Goal: Task Accomplishment & Management: Manage account settings

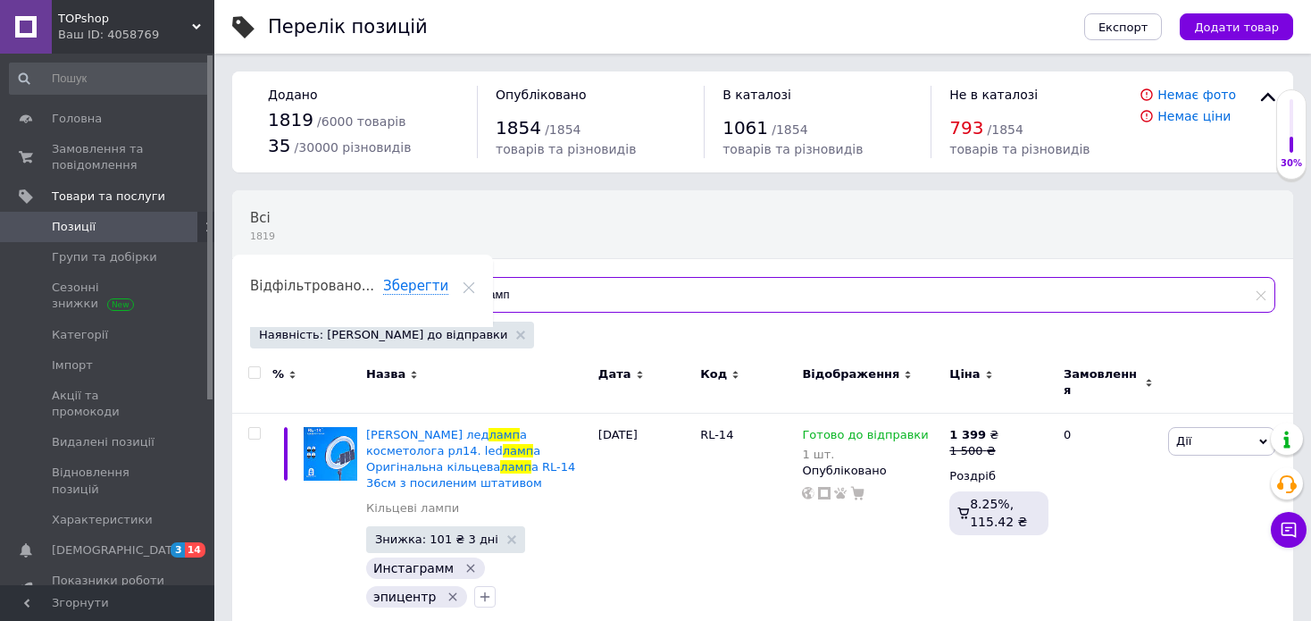
click at [548, 285] on input "ламп" at bounding box center [862, 295] width 825 height 36
type input "л"
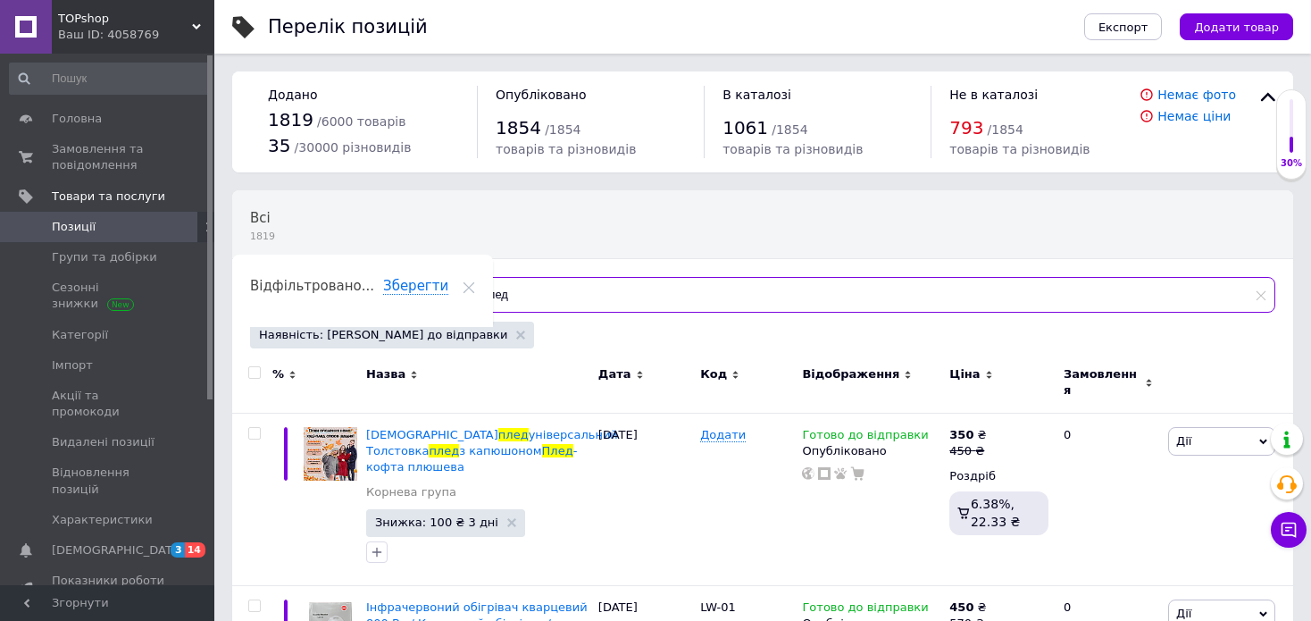
click at [557, 298] on input "плед" at bounding box center [862, 295] width 825 height 36
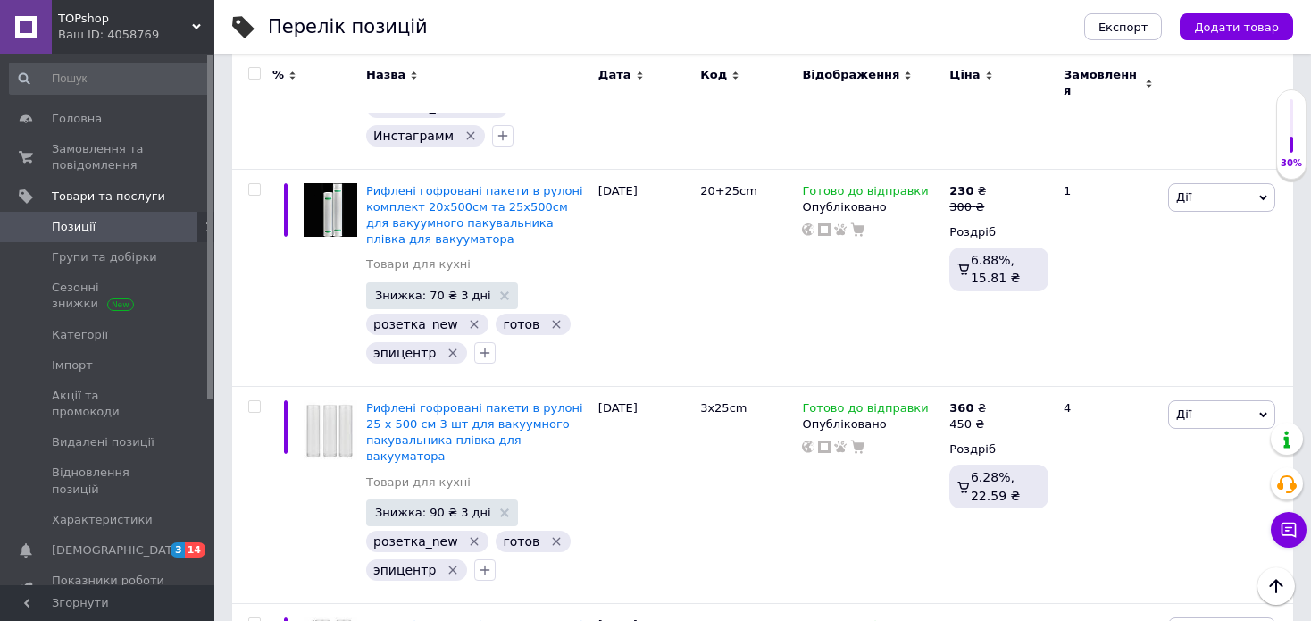
scroll to position [408, 0]
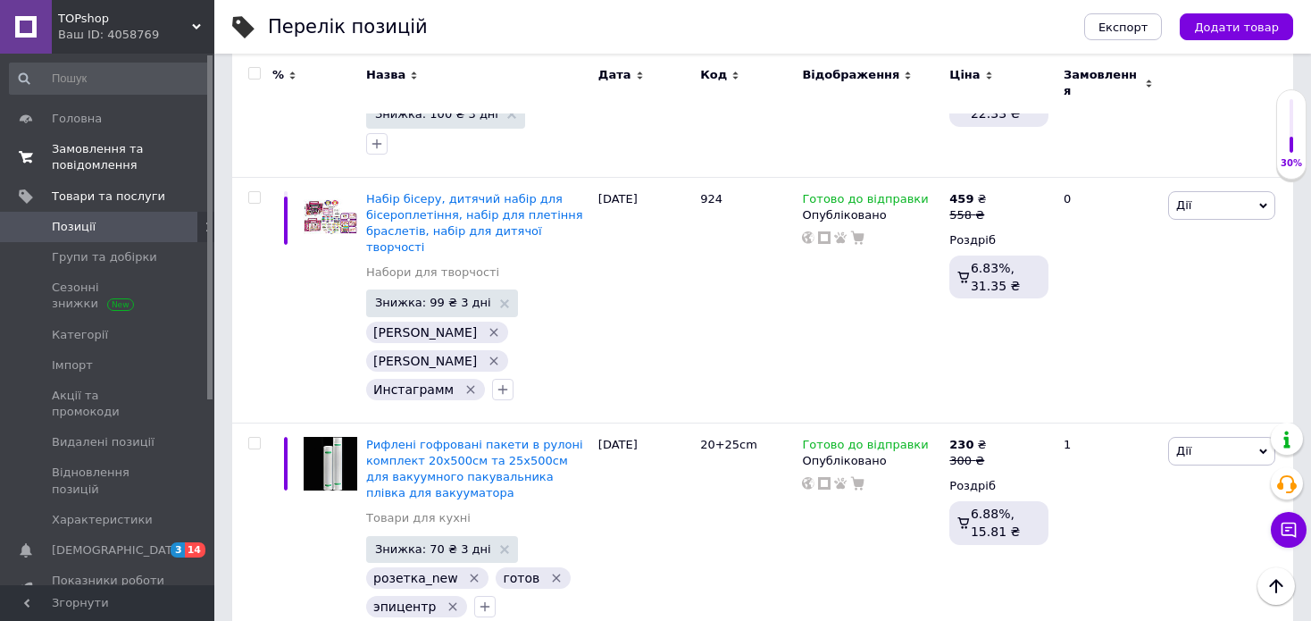
type input "плед"
click at [50, 162] on span at bounding box center [26, 157] width 52 height 32
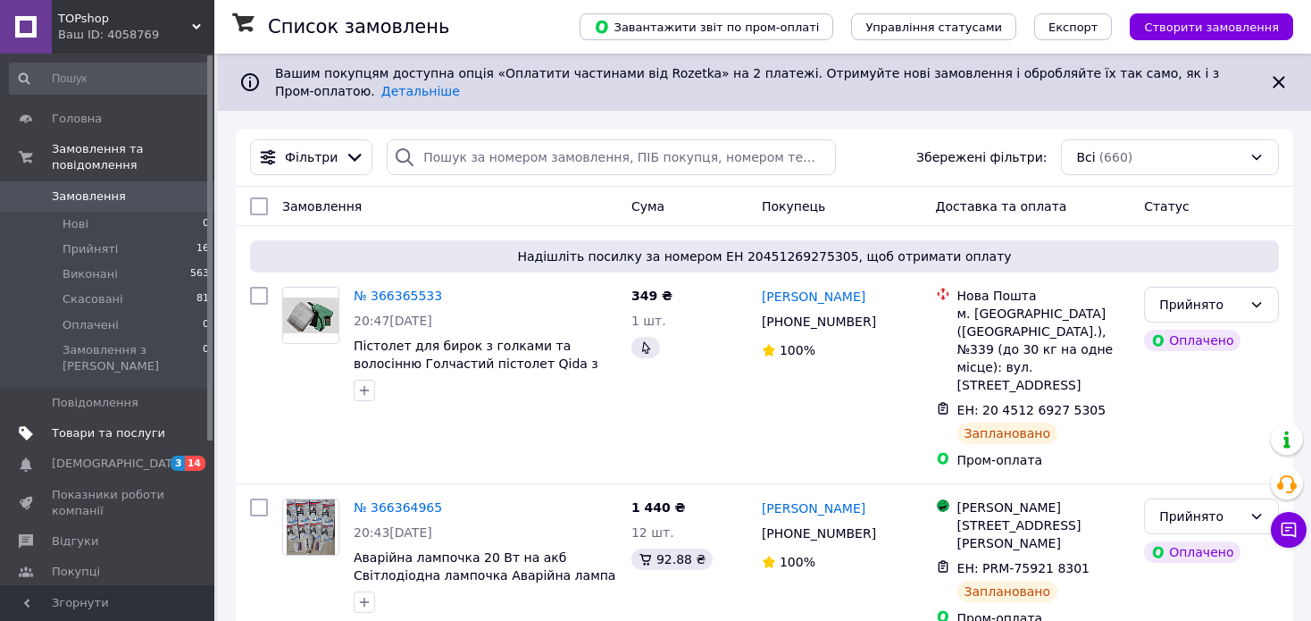
click at [99, 425] on span "Товари та послуги" at bounding box center [108, 433] width 113 height 16
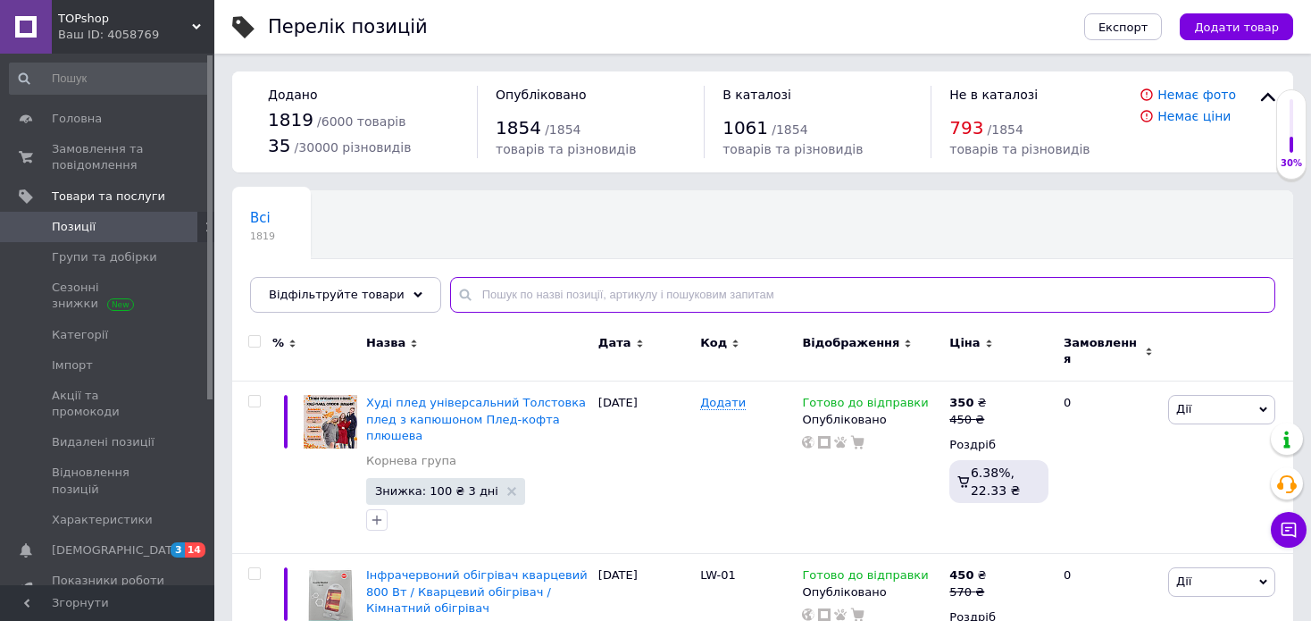
click at [538, 299] on input "text" at bounding box center [862, 295] width 825 height 36
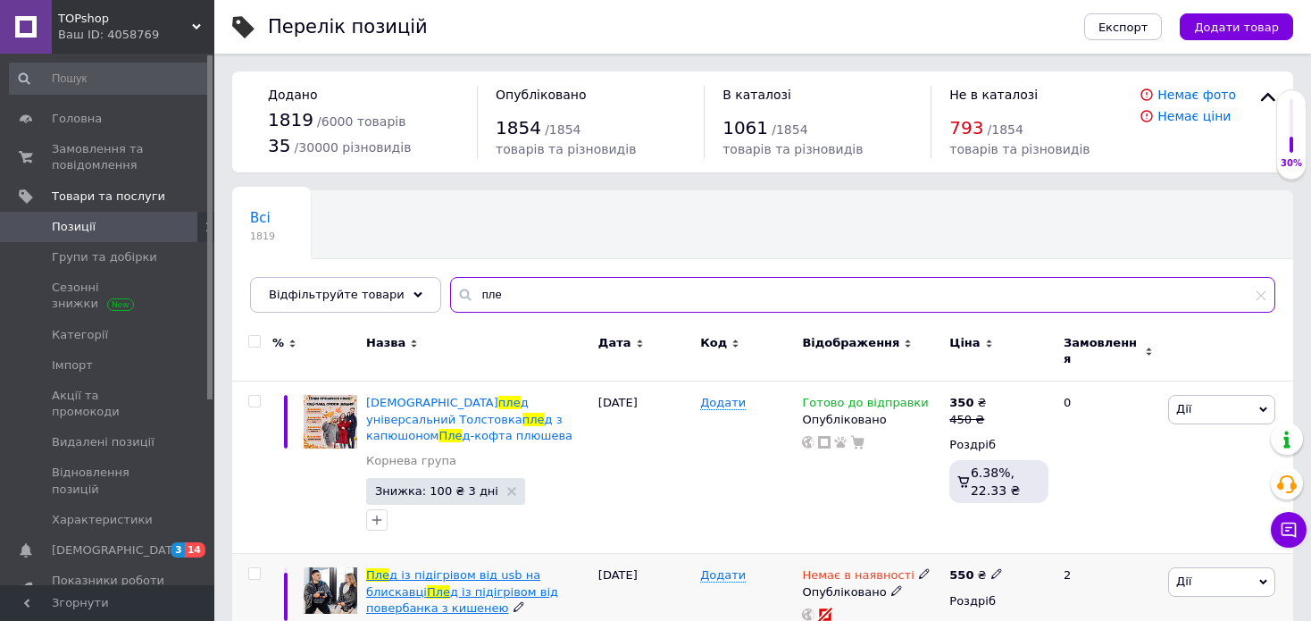
type input "пле"
click at [439, 585] on span "д із підігрівом від повербанка з кишенею" at bounding box center [462, 599] width 192 height 29
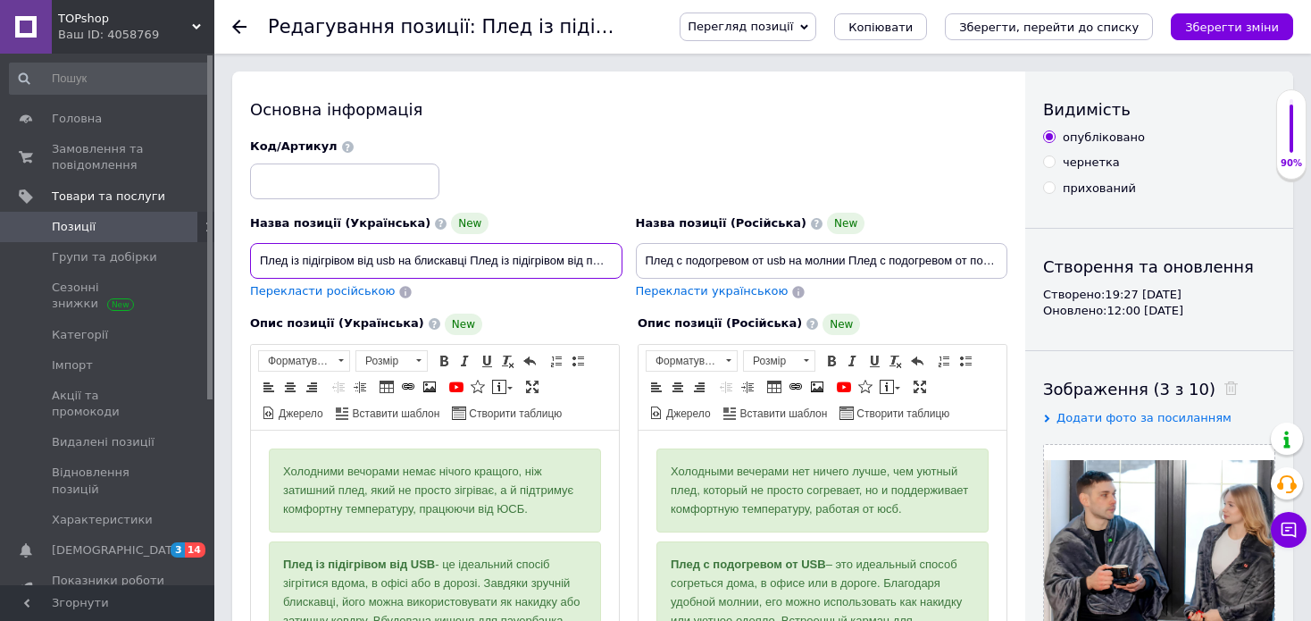
scroll to position [0, 99]
drag, startPoint x: 429, startPoint y: 265, endPoint x: 840, endPoint y: 265, distance: 410.9
click at [840, 265] on div "Назва позиції (Українська) New Плед із підігрівом від usb на блискавці Плед із …" at bounding box center [629, 219] width 771 height 175
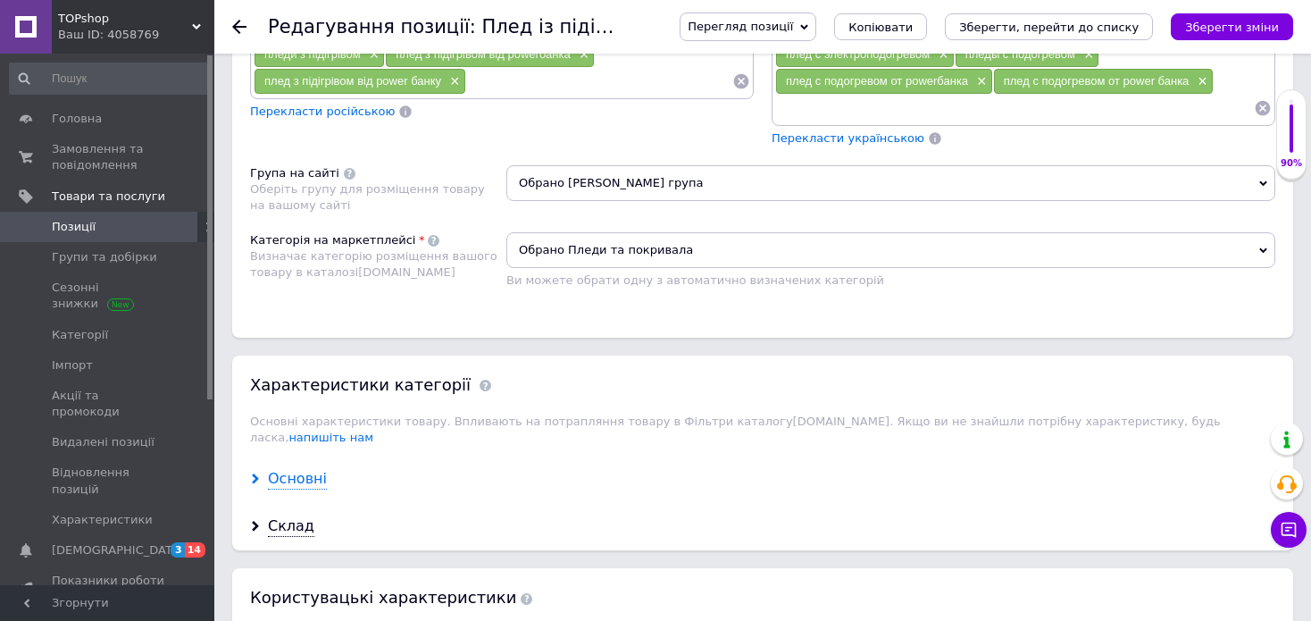
scroll to position [0, 0]
click at [286, 469] on div "Основні" at bounding box center [297, 479] width 59 height 21
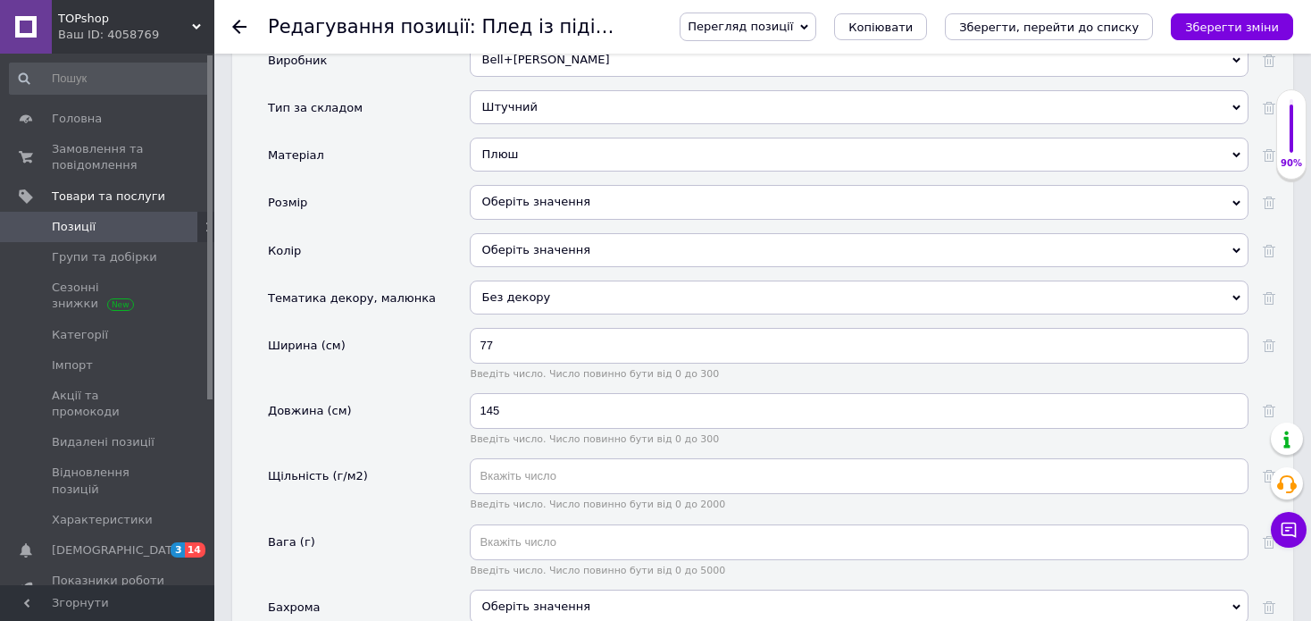
scroll to position [1760, 0]
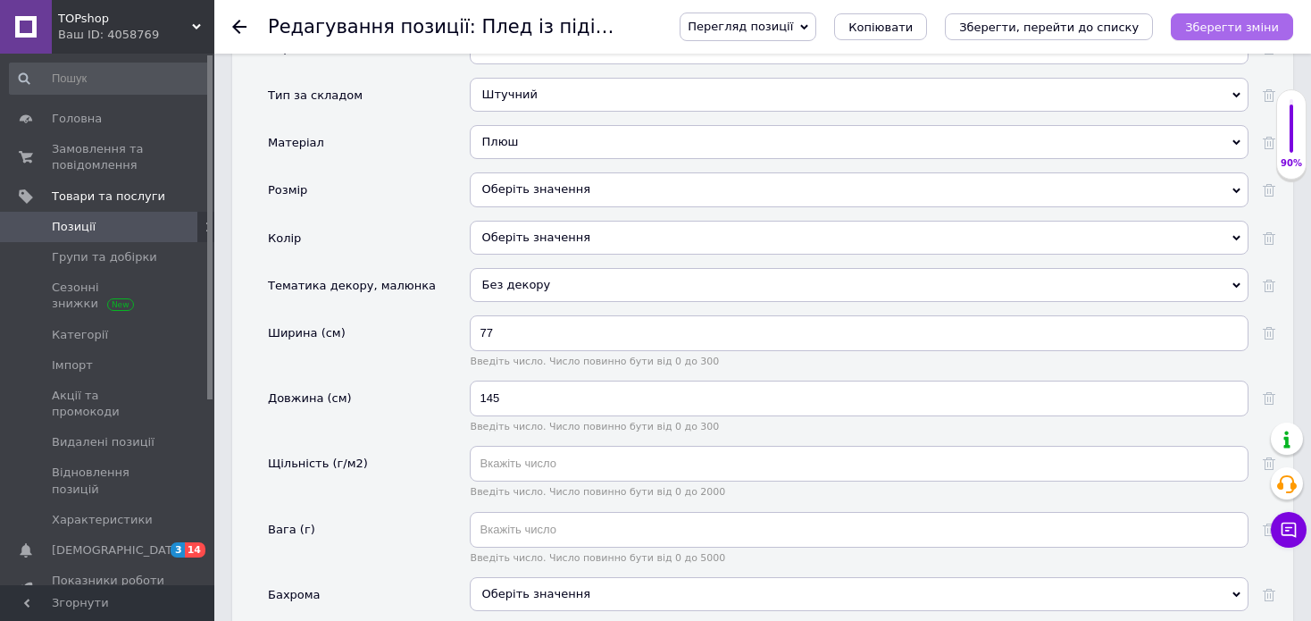
click at [1247, 24] on icon "Зберегти зміни" at bounding box center [1232, 27] width 94 height 13
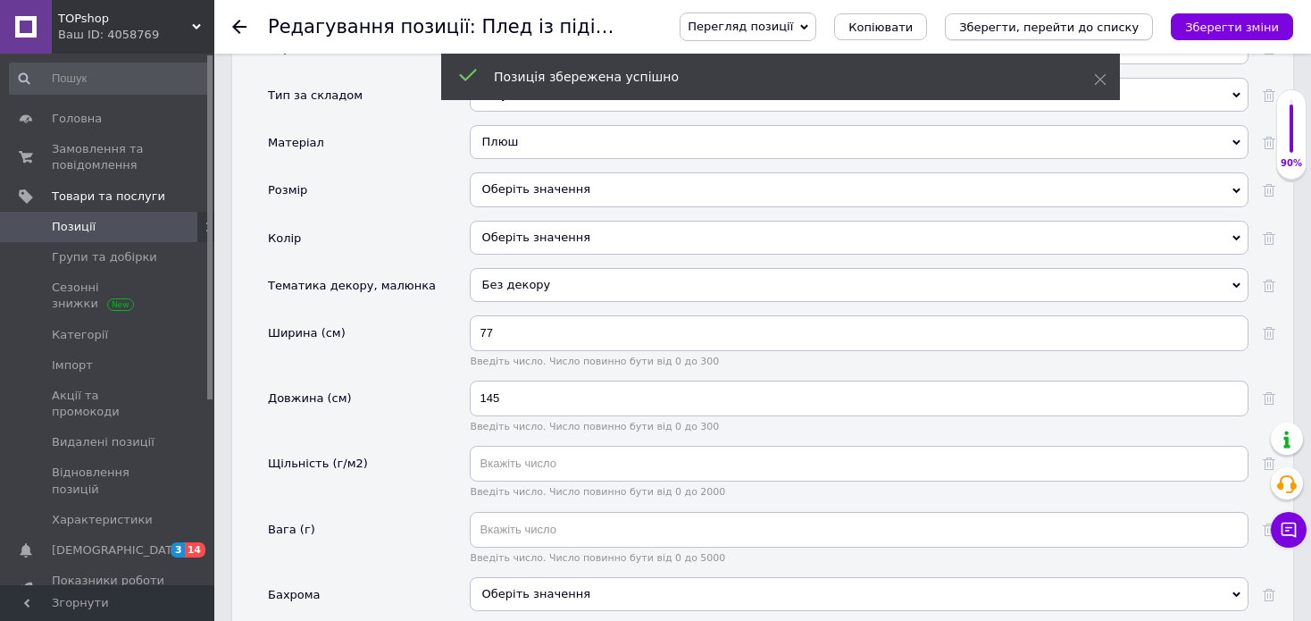
click at [1120, 18] on button "Зберегти, перейти до списку" at bounding box center [1049, 26] width 208 height 27
